Goal: Go to known website: Go to known website

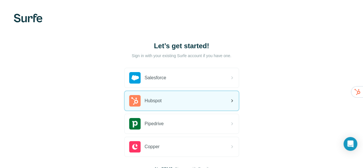
click at [125, 102] on div "Hubspot" at bounding box center [182, 101] width 114 height 20
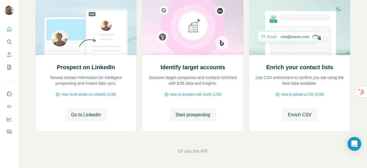
scroll to position [73, 0]
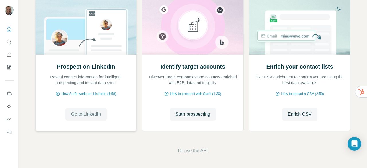
click at [82, 115] on span "Go to LinkedIn" at bounding box center [86, 114] width 30 height 7
